Goal: Task Accomplishment & Management: Manage account settings

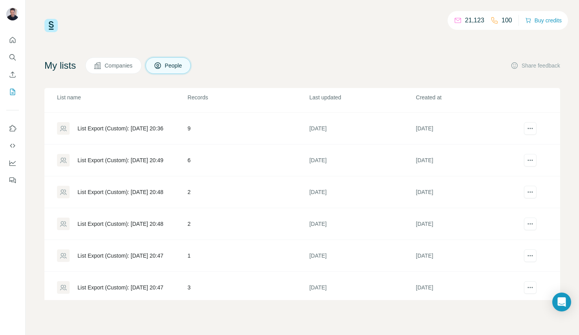
scroll to position [125, 0]
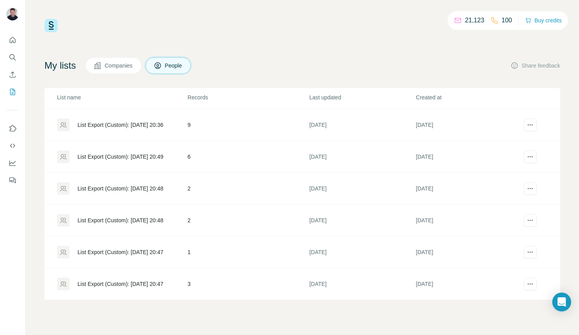
click at [121, 252] on div "List Export (Custom): [DATE] 20:47" at bounding box center [120, 252] width 86 height 8
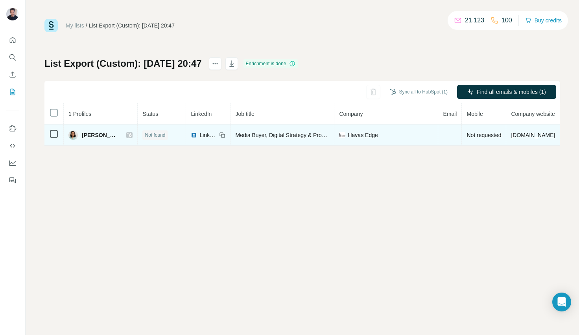
click at [127, 137] on icon at bounding box center [129, 135] width 5 height 6
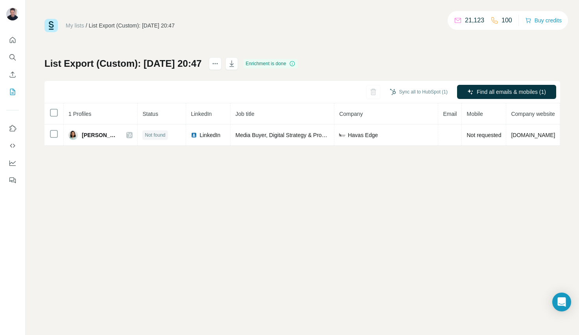
click at [375, 96] on div "Sync all to HubSpot (1) Find all emails & mobiles (1)" at bounding box center [301, 92] width 515 height 22
click at [372, 96] on div "Sync all to HubSpot (1) Find all emails & mobiles (1)" at bounding box center [301, 92] width 515 height 22
click at [372, 85] on button "button" at bounding box center [373, 92] width 14 height 14
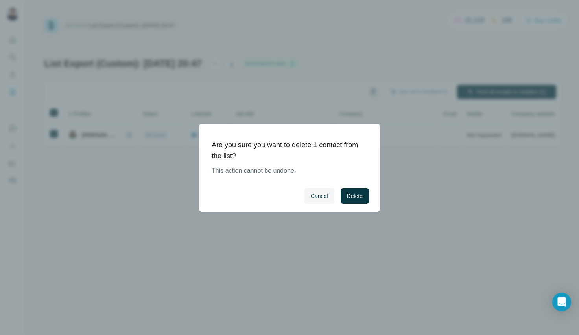
click at [370, 90] on div "Are you sure you want to delete 1 contact from the list? This action cannot be …" at bounding box center [289, 167] width 579 height 335
click at [367, 199] on button "Delete" at bounding box center [354, 196] width 28 height 16
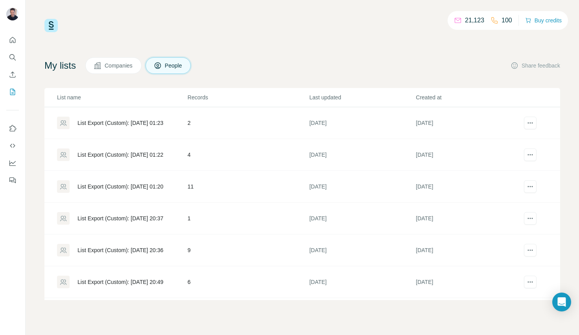
scroll to position [125, 0]
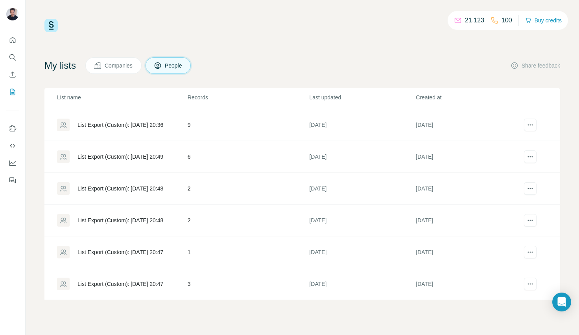
click at [127, 248] on div "List Export (Custom): [DATE] 20:47" at bounding box center [122, 252] width 130 height 13
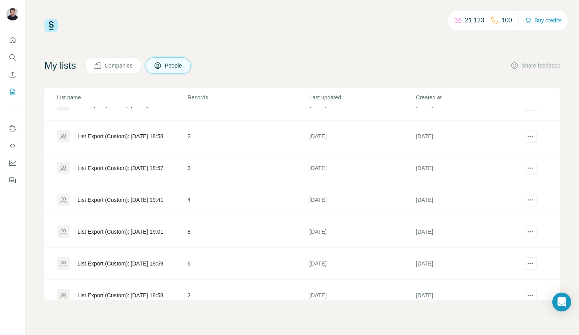
scroll to position [444, 0]
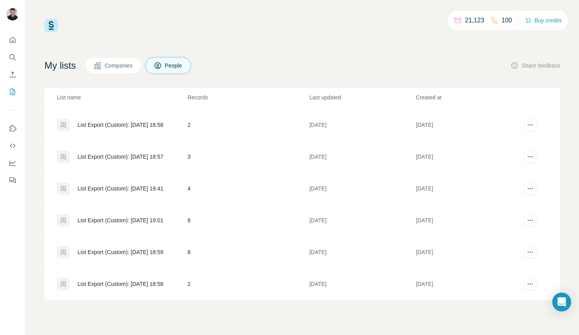
click at [148, 257] on div "List Export (Custom): [DATE] 18:59" at bounding box center [122, 252] width 130 height 13
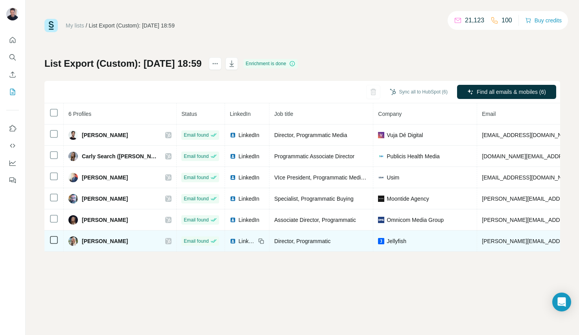
click at [166, 240] on icon at bounding box center [168, 241] width 5 height 6
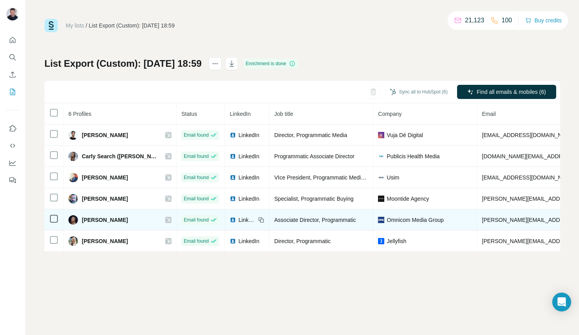
click at [166, 219] on icon at bounding box center [168, 220] width 5 height 6
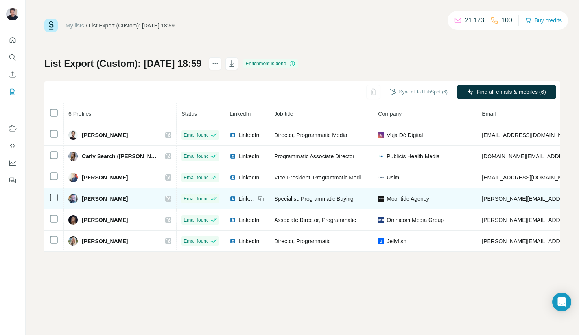
click at [166, 199] on icon at bounding box center [168, 199] width 4 height 5
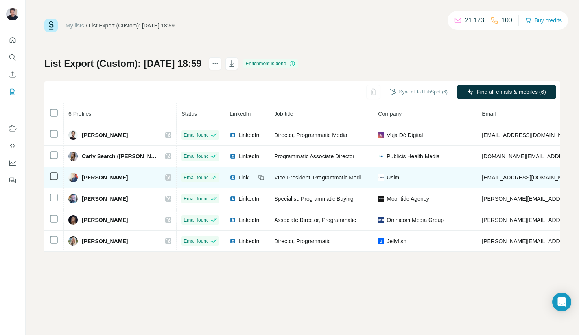
click at [166, 177] on icon at bounding box center [168, 177] width 4 height 5
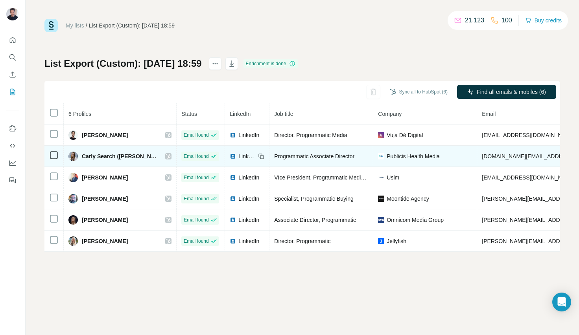
click at [166, 155] on icon at bounding box center [168, 156] width 5 height 6
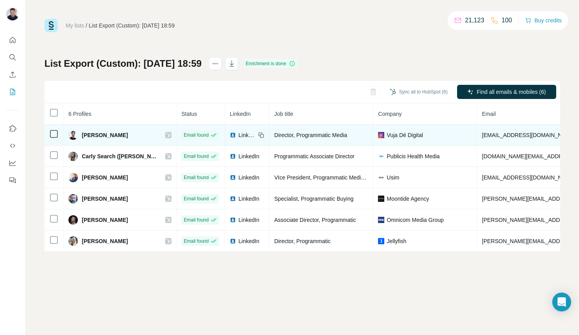
click at [166, 133] on icon at bounding box center [168, 135] width 4 height 5
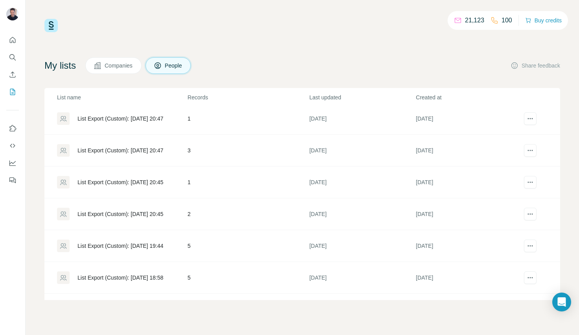
scroll to position [444, 0]
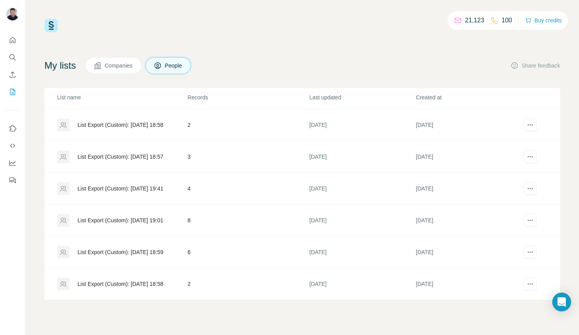
click at [145, 189] on div "List Export (Custom): [DATE] 19:41" at bounding box center [120, 189] width 86 height 8
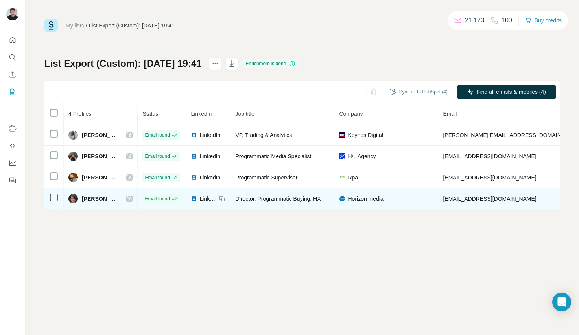
click at [132, 198] on icon at bounding box center [129, 199] width 5 height 6
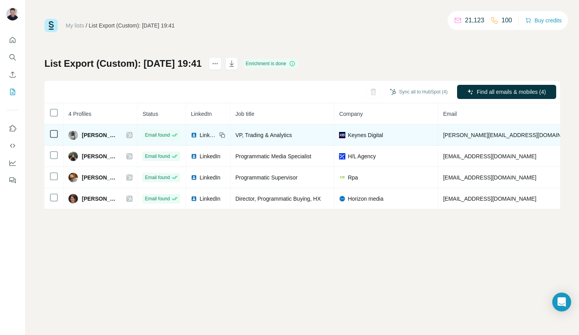
click at [132, 135] on div at bounding box center [129, 135] width 6 height 6
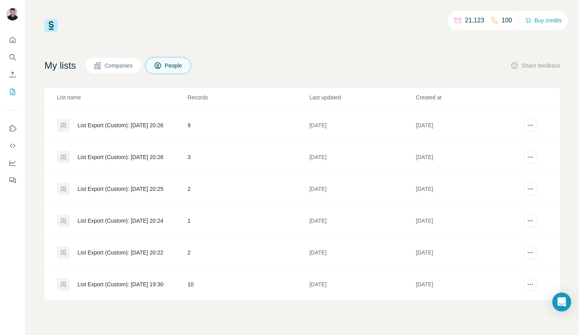
scroll to position [826, 0]
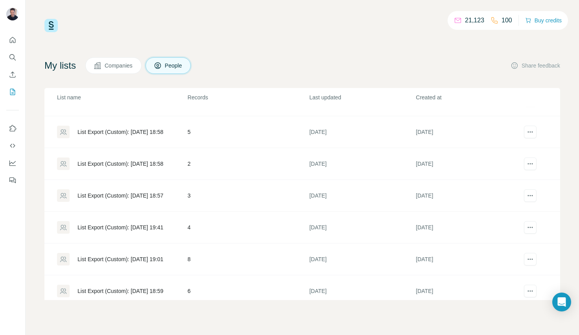
scroll to position [444, 0]
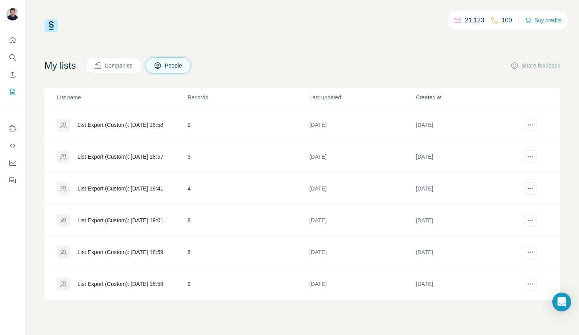
click at [149, 155] on div "List Export (Custom): [DATE] 18:57" at bounding box center [120, 157] width 86 height 8
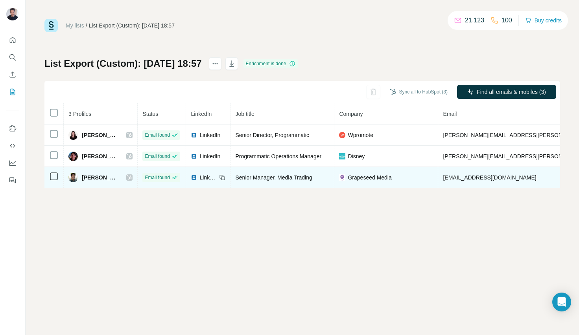
click at [127, 178] on icon at bounding box center [129, 177] width 4 height 5
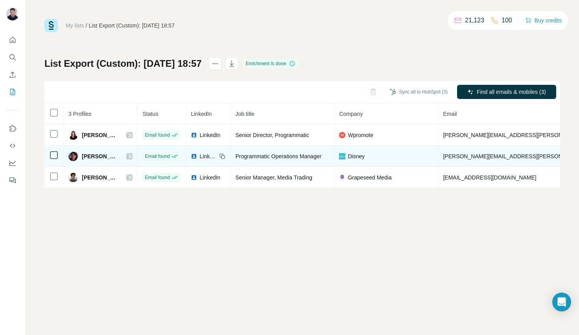
click at [127, 155] on icon at bounding box center [129, 156] width 5 height 6
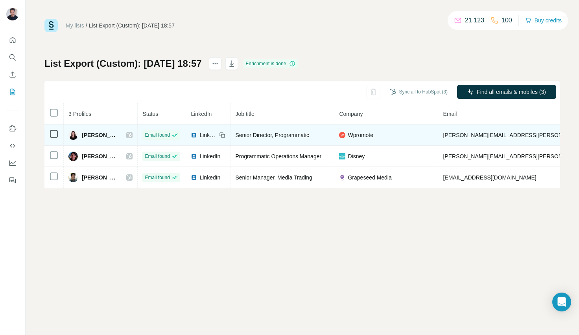
click at [127, 136] on icon at bounding box center [129, 135] width 4 height 5
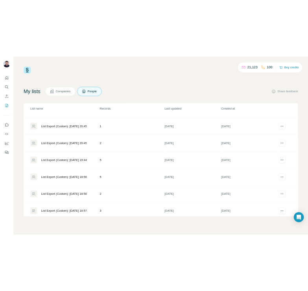
scroll to position [316, 0]
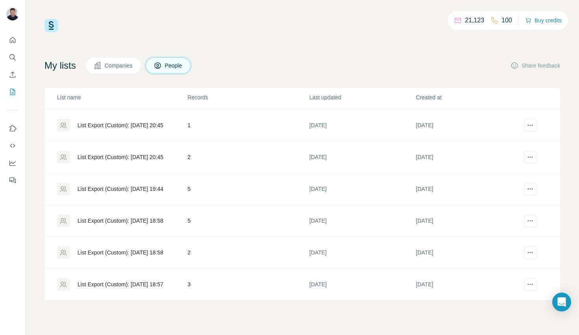
click at [100, 253] on div "List Export (Custom): [DATE] 18:58" at bounding box center [120, 253] width 86 height 8
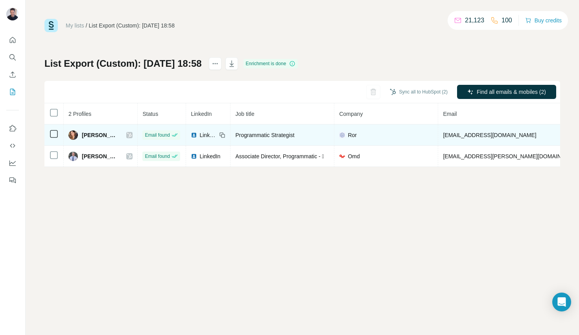
click at [127, 135] on icon at bounding box center [129, 135] width 5 height 6
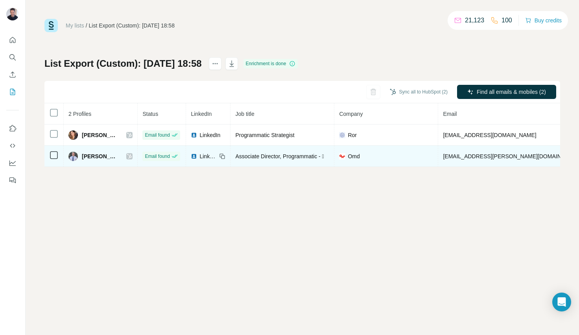
click at [121, 156] on div "[PERSON_NAME]" at bounding box center [100, 156] width 64 height 9
click at [126, 156] on div at bounding box center [129, 156] width 6 height 6
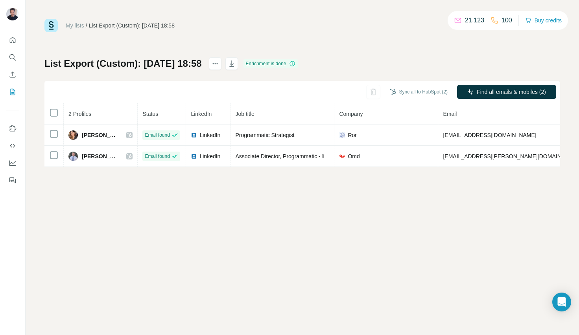
click at [80, 29] on link "My lists" at bounding box center [75, 25] width 18 height 6
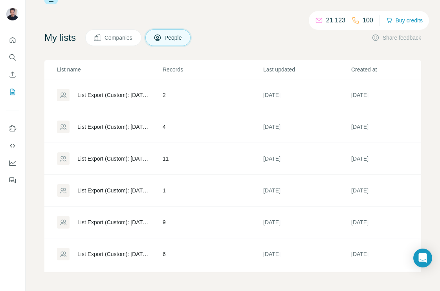
click at [143, 103] on td "List Export (Custom): [DATE] 01:23" at bounding box center [103, 95] width 118 height 32
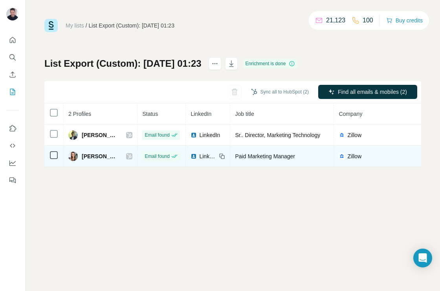
click at [132, 157] on icon at bounding box center [129, 156] width 5 height 6
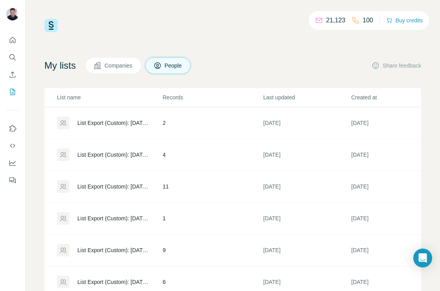
click at [117, 156] on div "List Export (Custom): [DATE] 01:22" at bounding box center [113, 155] width 72 height 8
click at [114, 186] on div "List Export (Custom): [DATE] 01:20" at bounding box center [113, 187] width 72 height 8
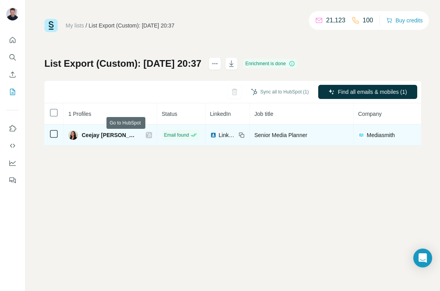
click at [147, 136] on icon at bounding box center [149, 135] width 4 height 5
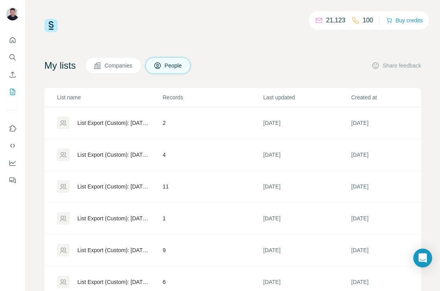
click at [114, 248] on div "List Export (Custom): [DATE] 20:36" at bounding box center [113, 251] width 72 height 8
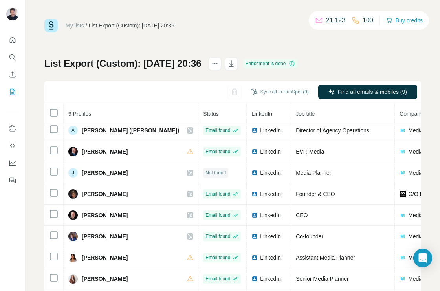
scroll to position [39, 0]
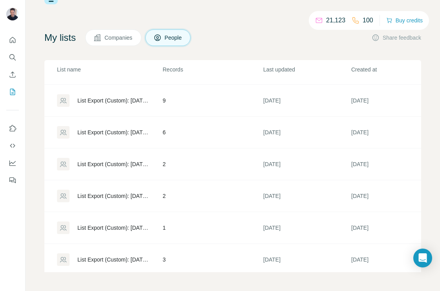
scroll to position [115, 0]
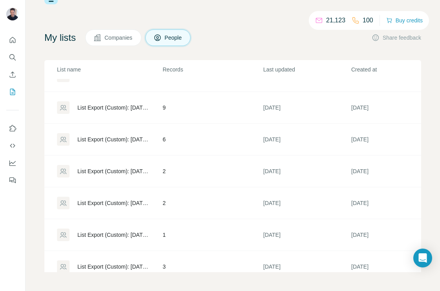
click at [126, 143] on div "List Export (Custom): [DATE] 20:49" at bounding box center [113, 140] width 72 height 8
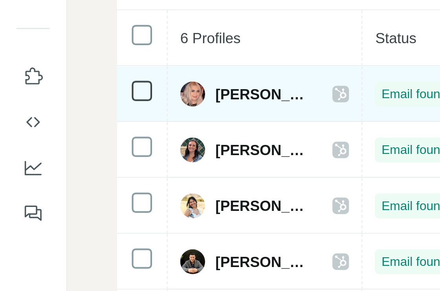
click at [132, 135] on icon at bounding box center [129, 135] width 4 height 5
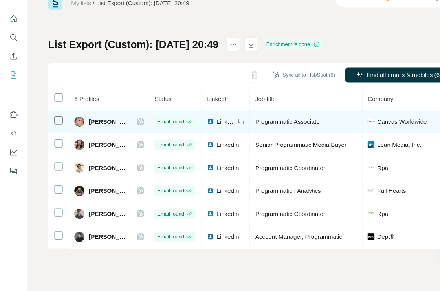
click at [132, 134] on icon at bounding box center [129, 135] width 5 height 6
